Goal: Information Seeking & Learning: Check status

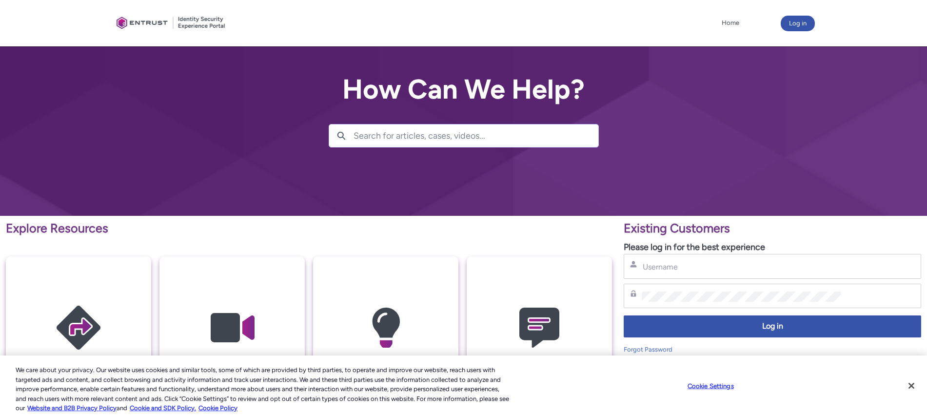
click at [664, 277] on div "Username" at bounding box center [773, 266] width 298 height 25
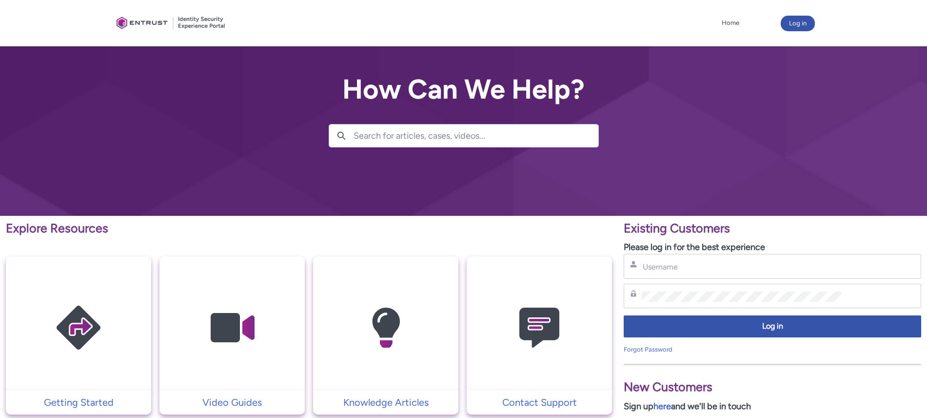
click at [667, 274] on div "Username" at bounding box center [773, 266] width 298 height 25
click at [670, 271] on input "Username" at bounding box center [742, 266] width 200 height 10
type input "[PERSON_NAME][EMAIL_ADDRESS][PERSON_NAME][PERSON_NAME][DOMAIN_NAME]"
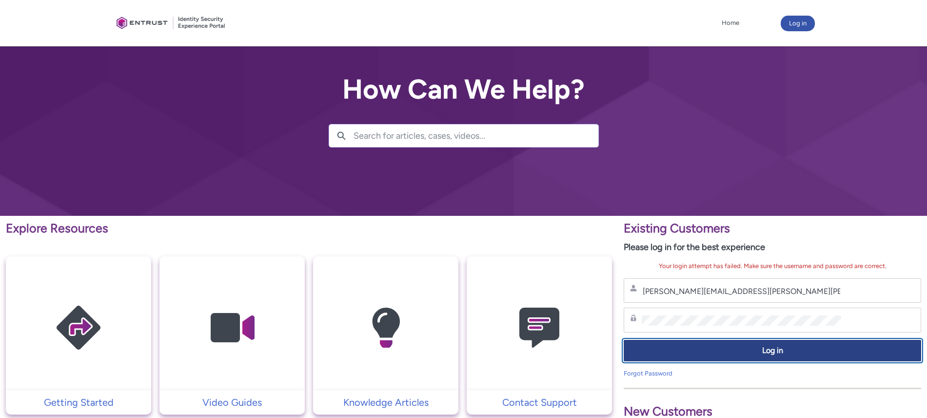
click at [702, 351] on span "Log in" at bounding box center [772, 350] width 285 height 11
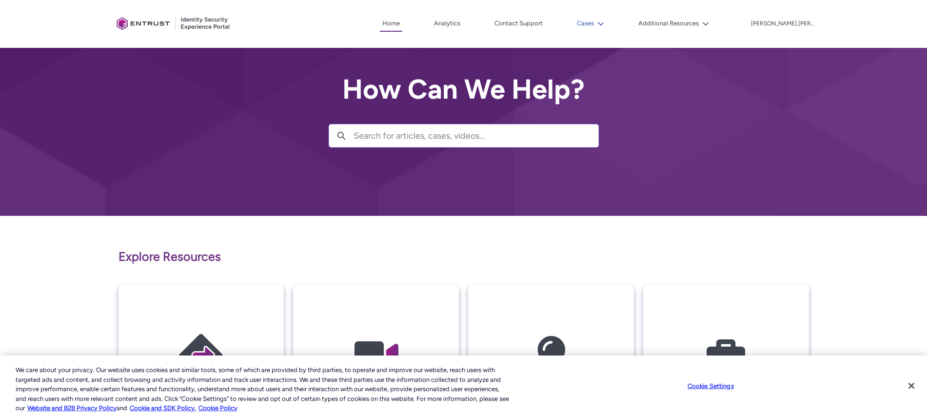
click at [604, 25] on lightning-icon at bounding box center [599, 23] width 10 height 7
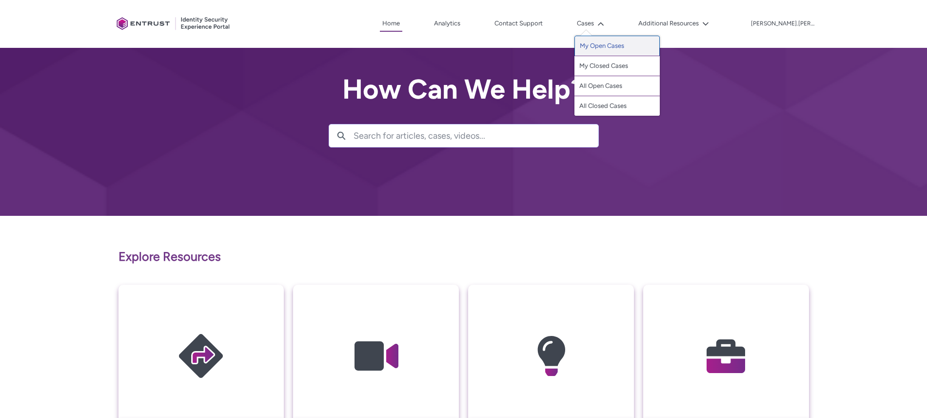
click at [634, 41] on link "My Open Cases" at bounding box center [617, 46] width 85 height 20
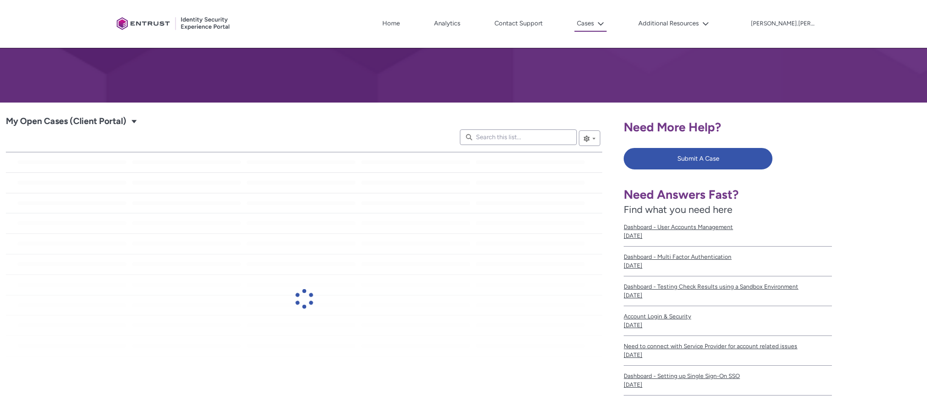
scroll to position [137, 0]
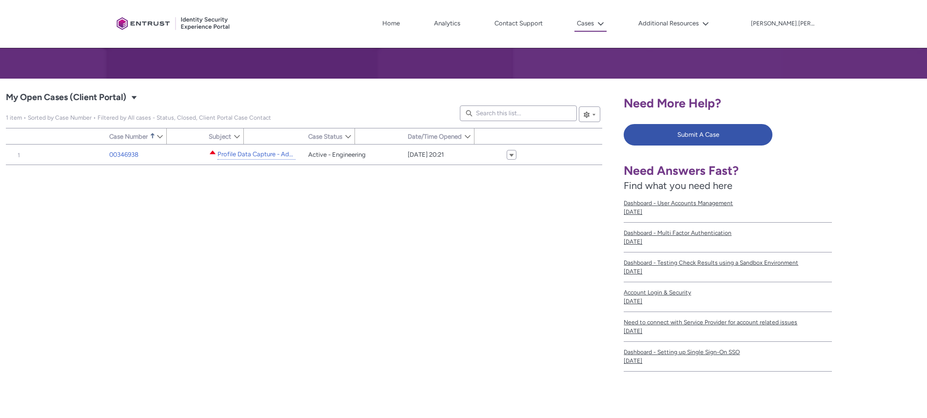
type input "220"
type input "354"
type input "276"
type input "261"
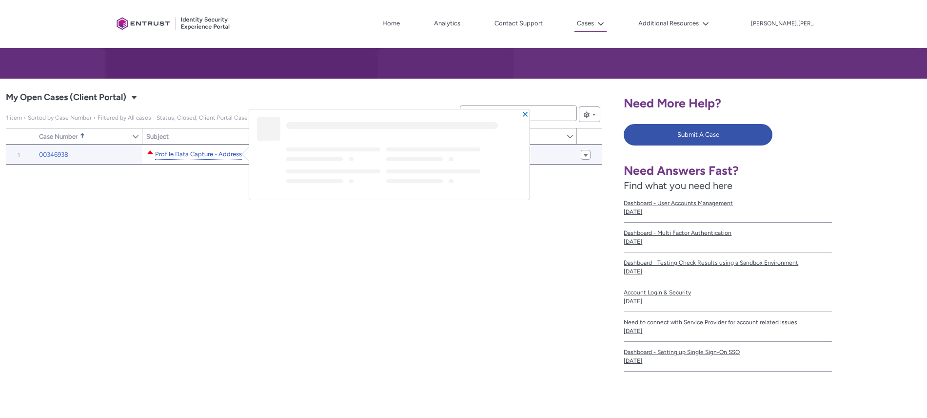
click at [231, 155] on link "Profile Data Capture - Address" at bounding box center [198, 154] width 87 height 10
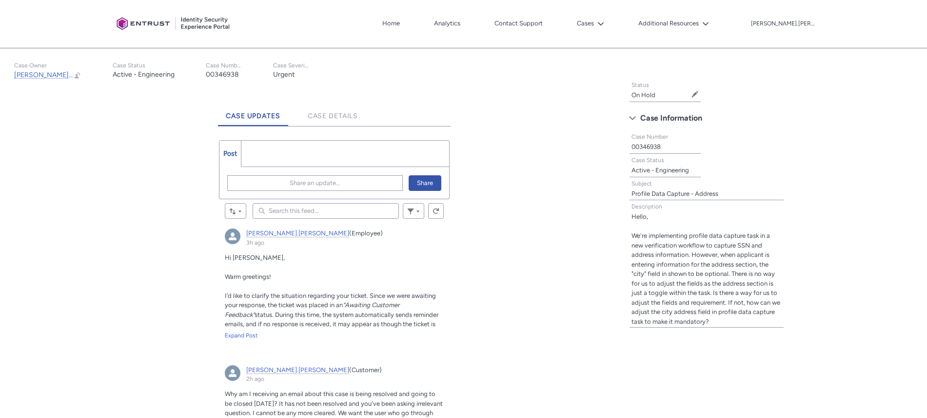
scroll to position [184, 0]
